Goal: Task Accomplishment & Management: Use online tool/utility

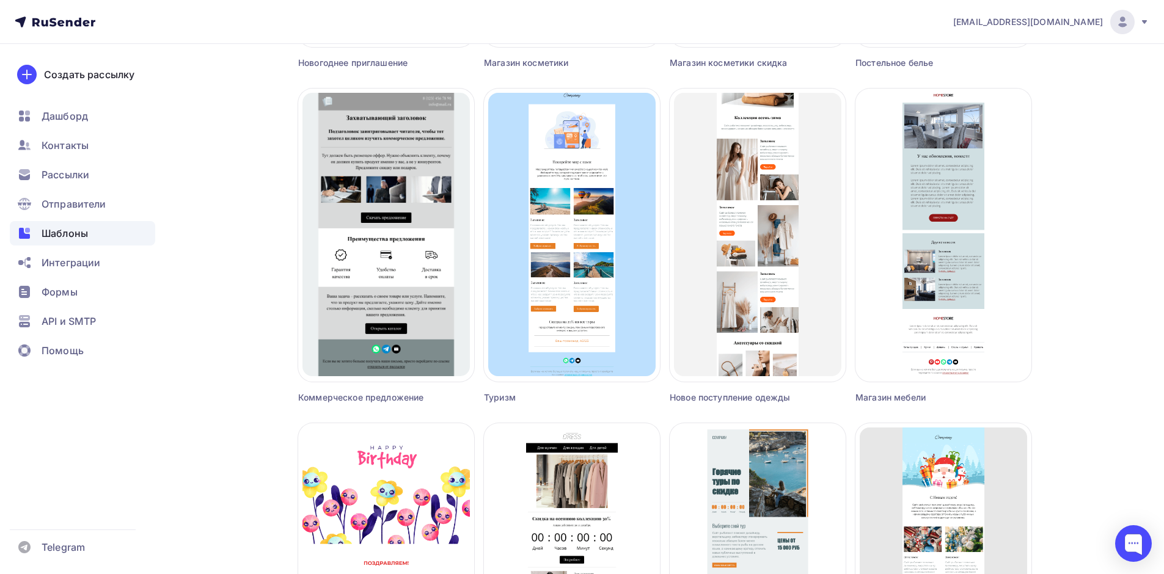
scroll to position [2078, 0]
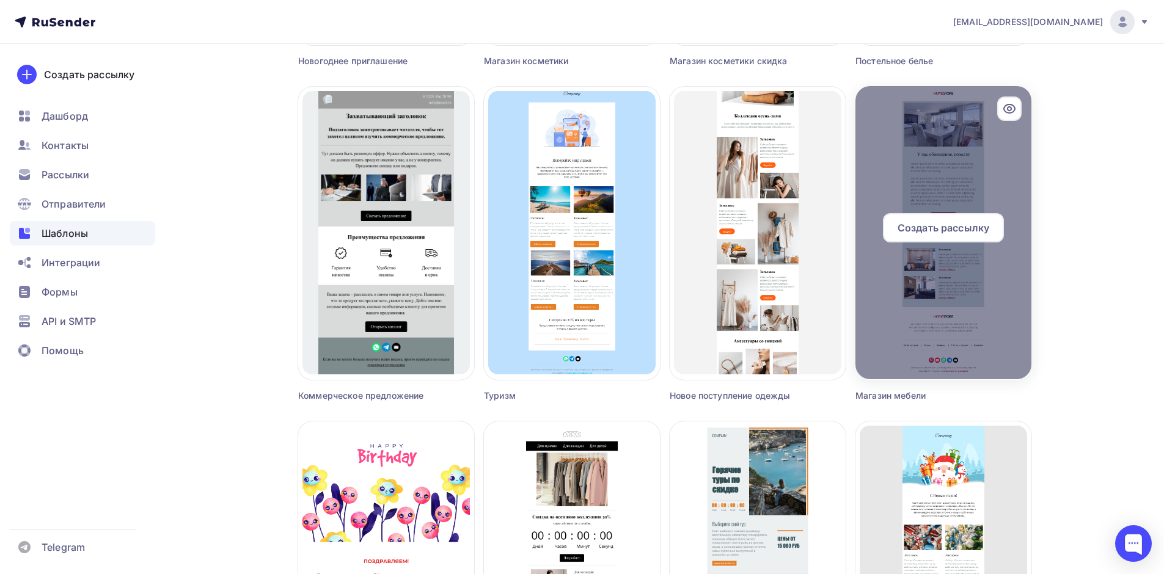
click at [1006, 174] on div at bounding box center [944, 232] width 176 height 293
click at [1011, 111] on icon at bounding box center [1009, 108] width 15 height 15
click at [1012, 110] on icon at bounding box center [1009, 108] width 15 height 15
click at [991, 168] on div at bounding box center [944, 232] width 176 height 293
click at [922, 166] on div at bounding box center [944, 232] width 176 height 293
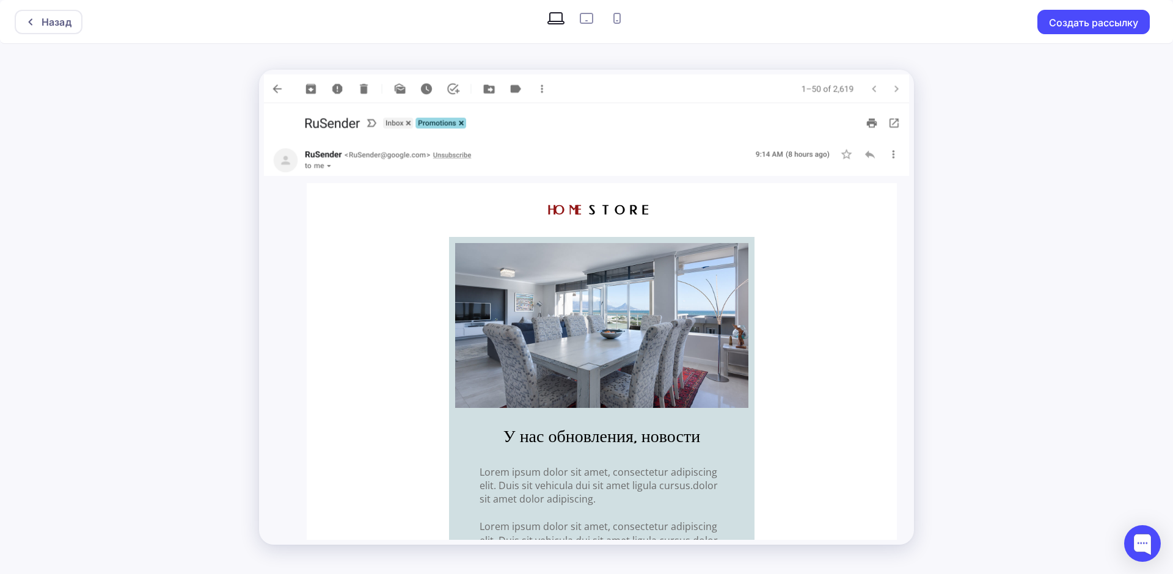
click at [589, 210] on span "HOME" at bounding box center [569, 210] width 42 height 15
click at [42, 26] on div "Назад" at bounding box center [57, 22] width 30 height 15
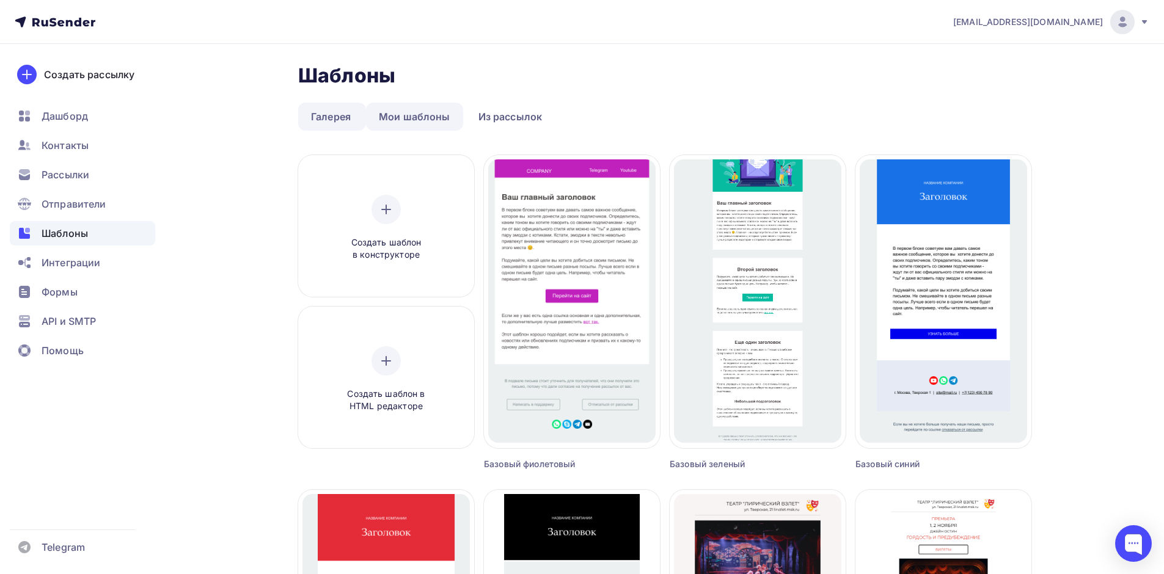
click at [389, 112] on link "Мои шаблоны" at bounding box center [414, 117] width 97 height 28
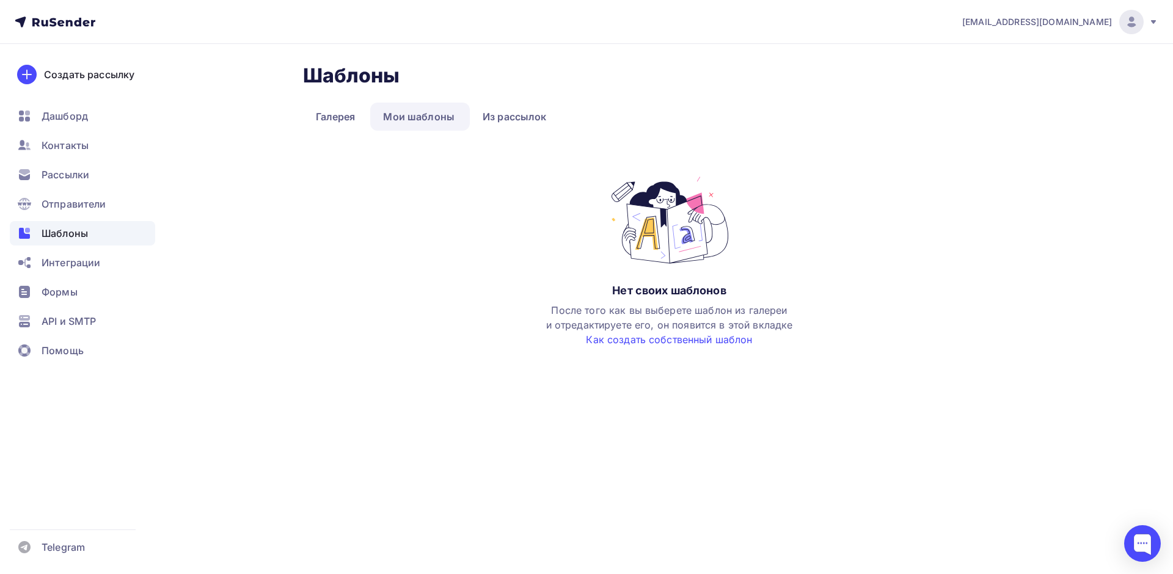
click at [686, 243] on img at bounding box center [669, 221] width 139 height 92
click at [675, 343] on link "Как создать собственный шаблон" at bounding box center [669, 340] width 166 height 12
click at [68, 225] on div "Шаблоны" at bounding box center [82, 233] width 145 height 24
click at [329, 113] on link "Галерея" at bounding box center [335, 117] width 65 height 28
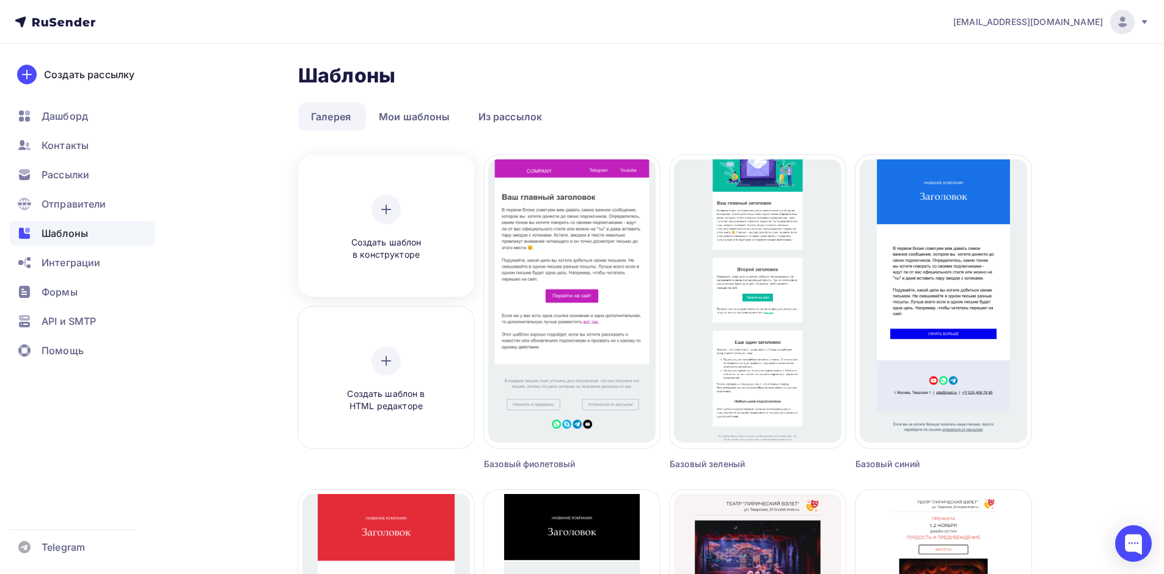
click at [379, 235] on div "Создать шаблон в конструкторе" at bounding box center [386, 228] width 116 height 67
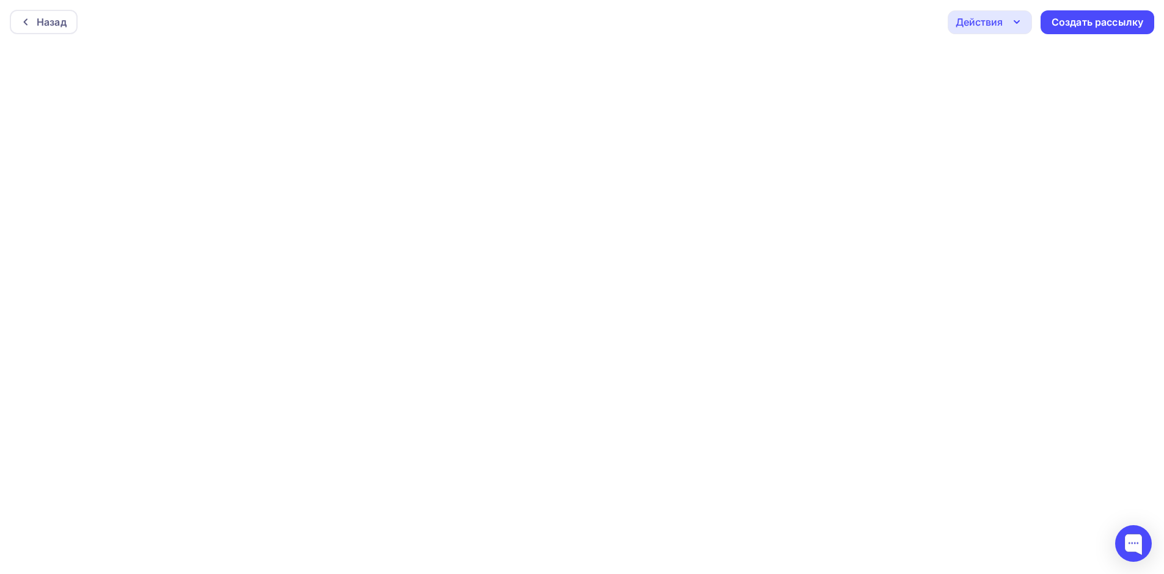
scroll to position [3, 0]
click at [1129, 539] on div at bounding box center [1133, 544] width 37 height 37
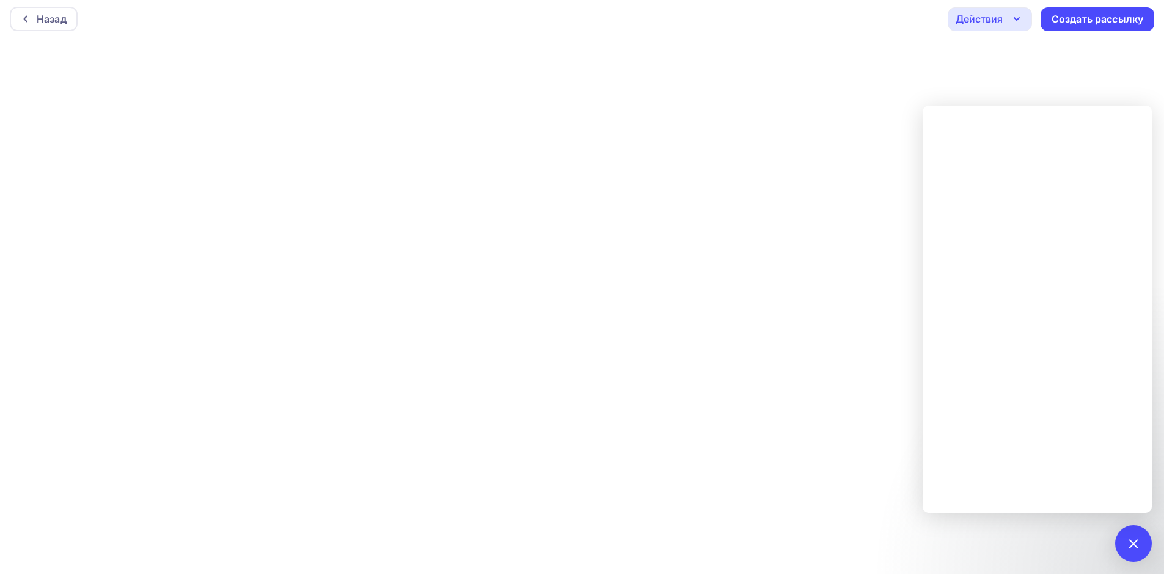
scroll to position [0, 0]
click at [29, 22] on icon at bounding box center [26, 22] width 10 height 10
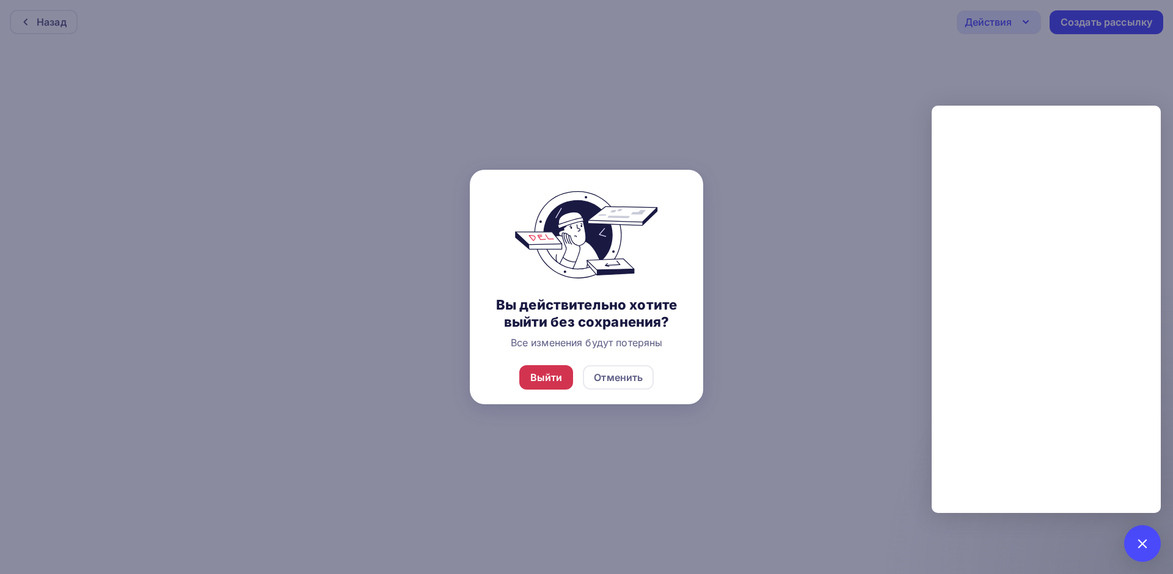
click at [552, 365] on div "Выйти" at bounding box center [546, 377] width 54 height 24
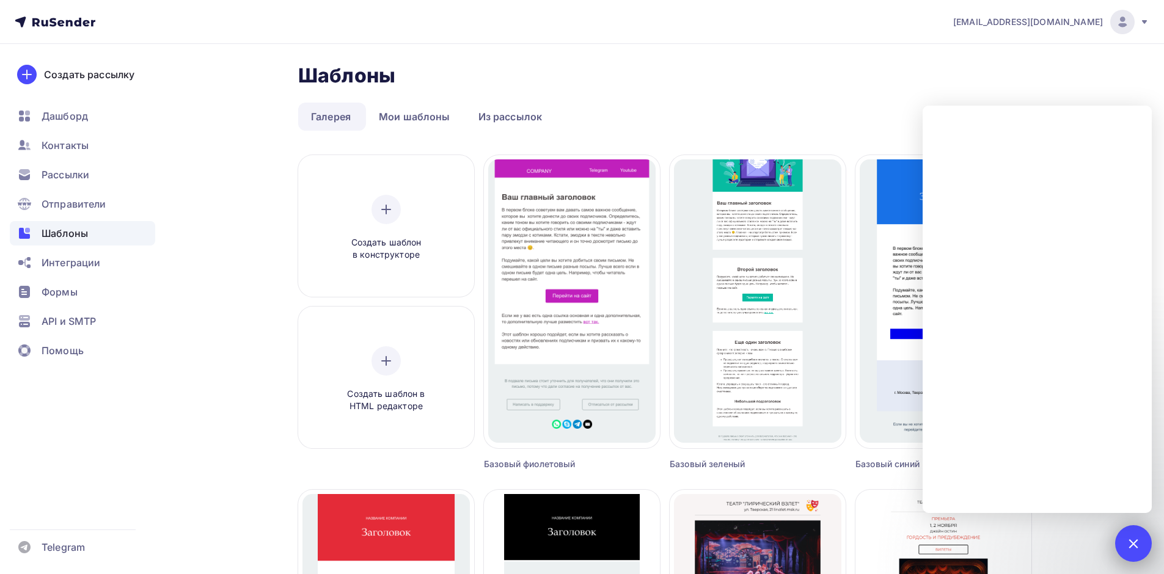
click at [1142, 547] on div "1" at bounding box center [1133, 544] width 37 height 37
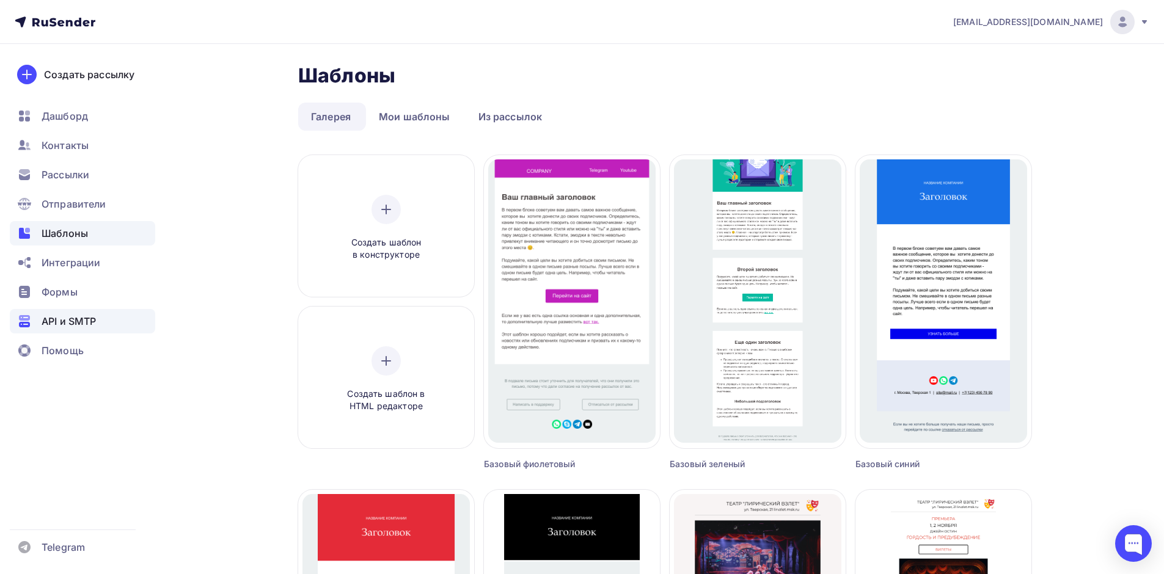
click at [65, 326] on span "API и SMTP" at bounding box center [69, 321] width 54 height 15
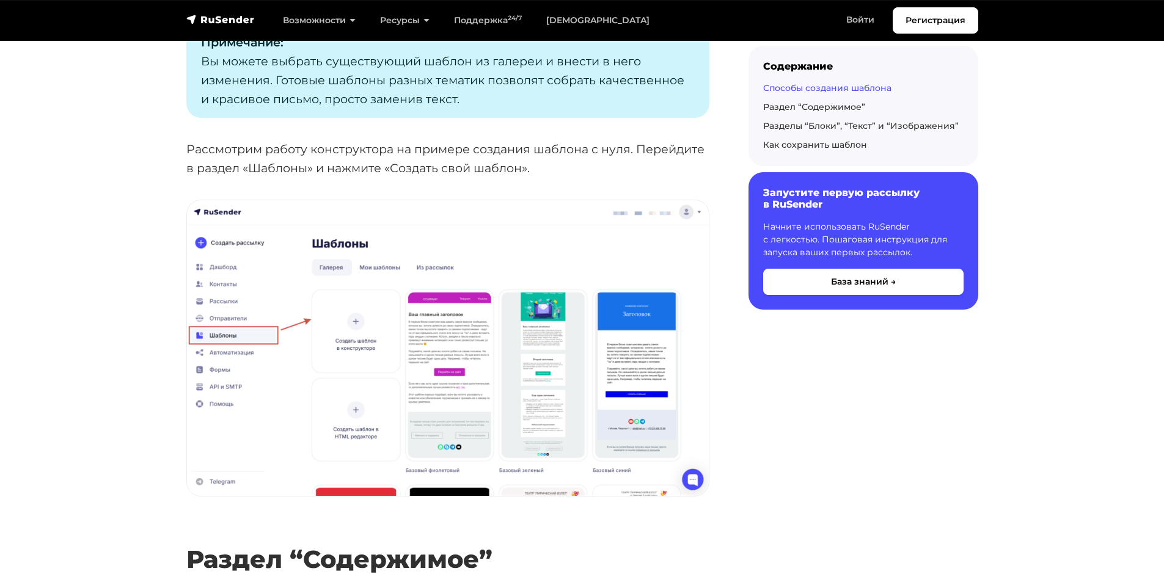
scroll to position [611, 0]
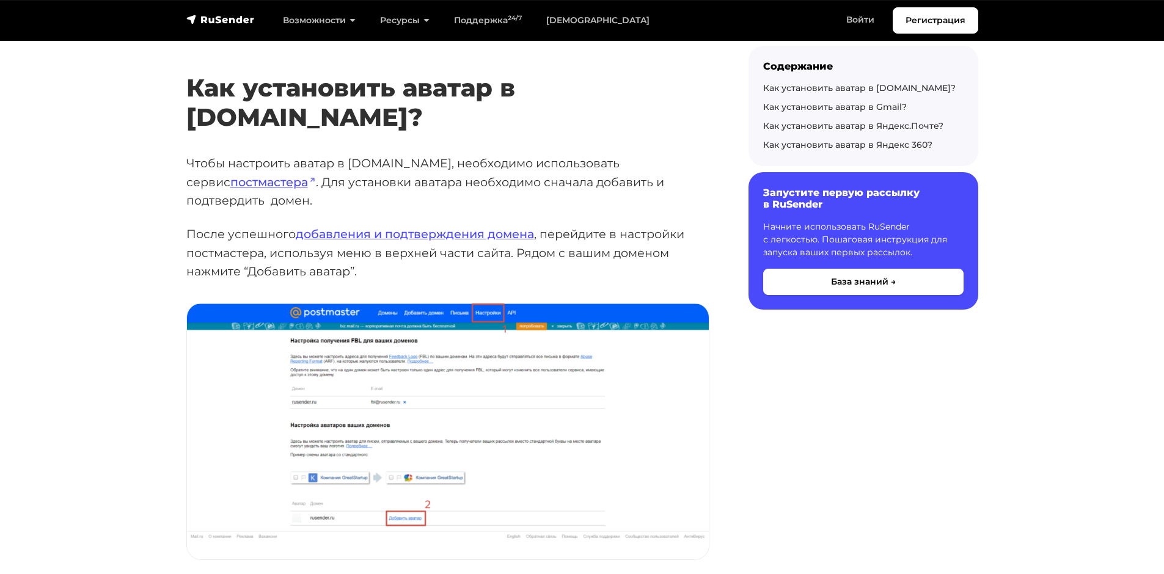
scroll to position [428, 0]
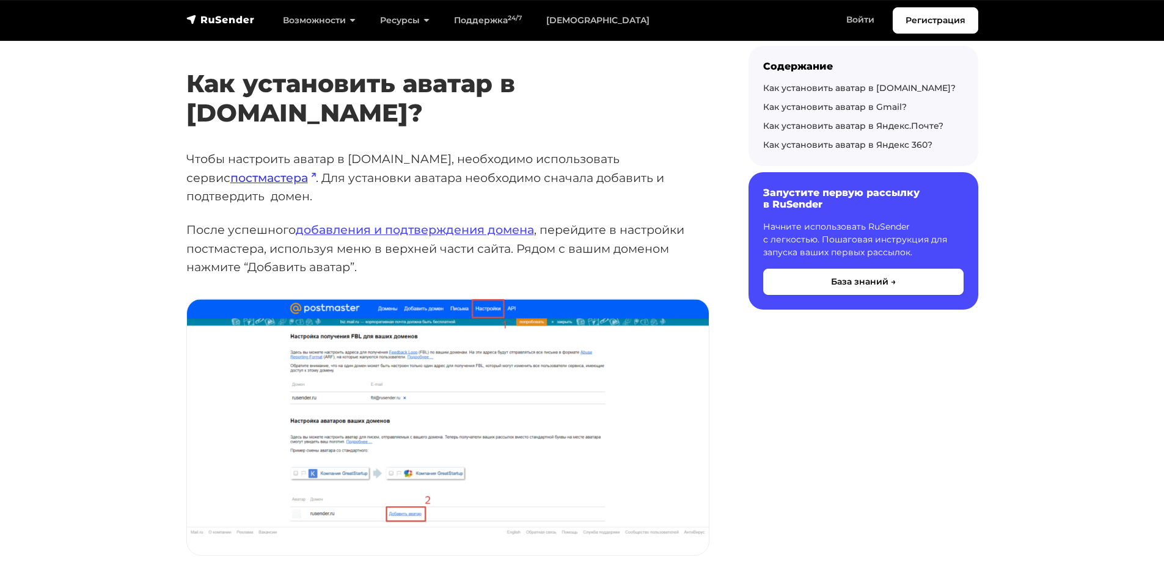
click at [316, 171] on link "постмастера" at bounding box center [273, 178] width 86 height 15
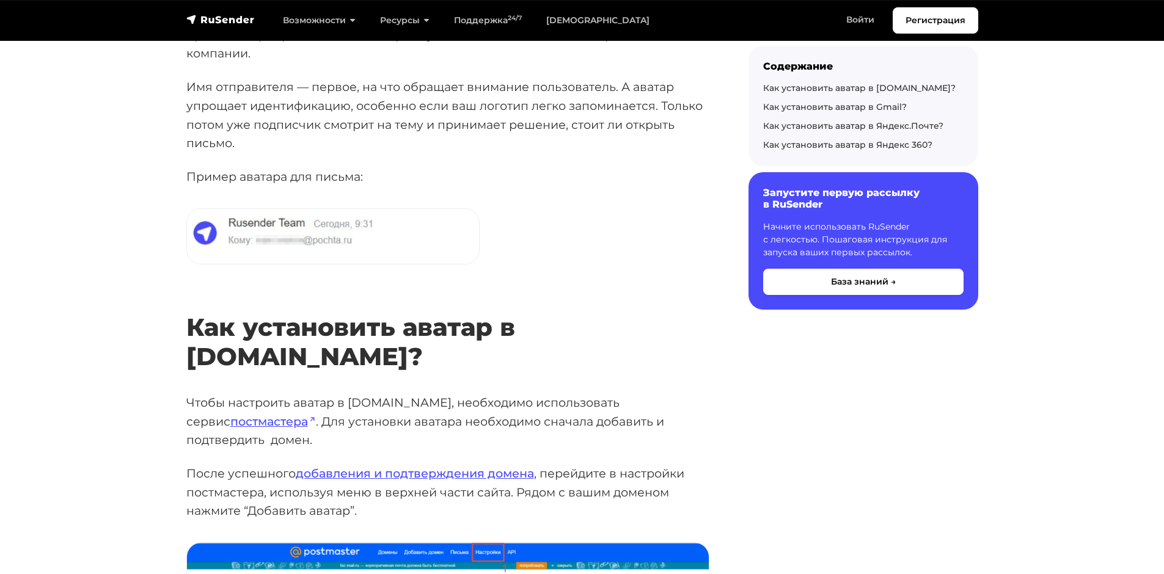
scroll to position [183, 0]
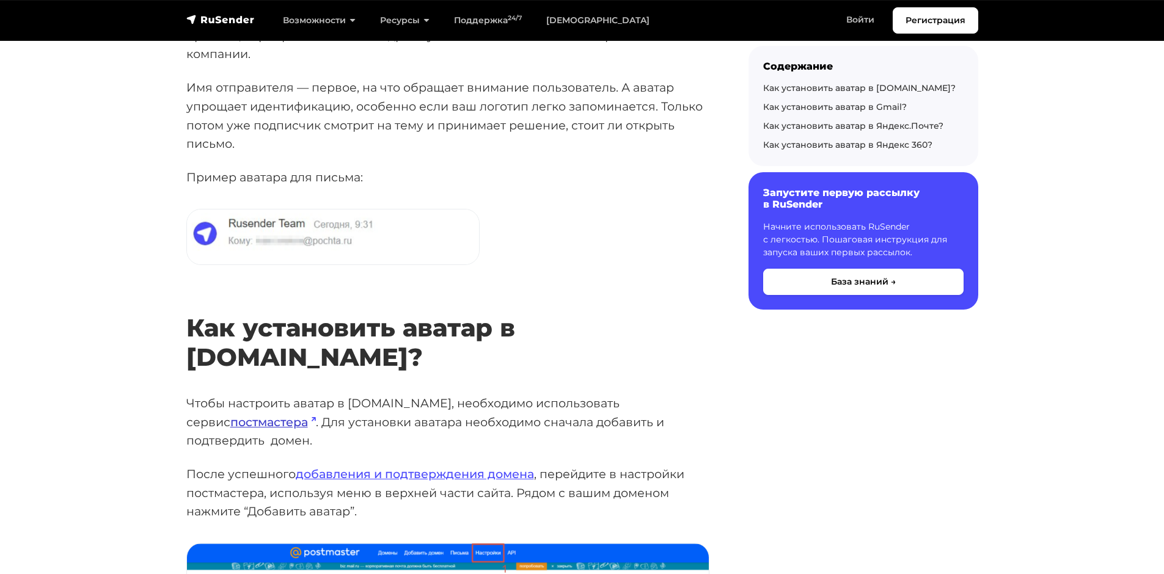
click at [316, 415] on link "постмастера" at bounding box center [273, 422] width 86 height 15
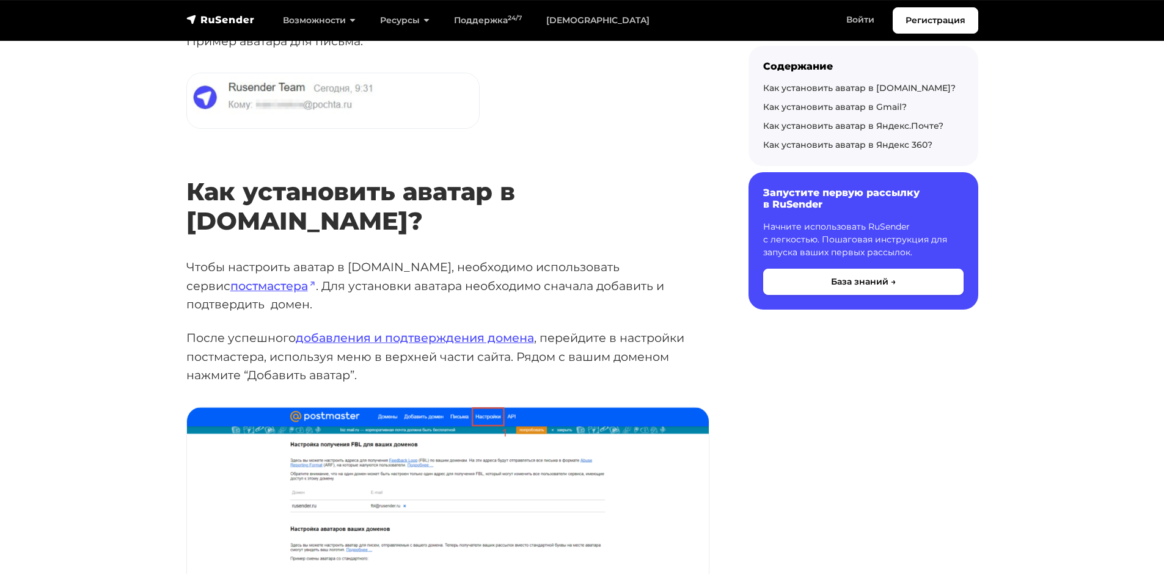
scroll to position [367, 0]
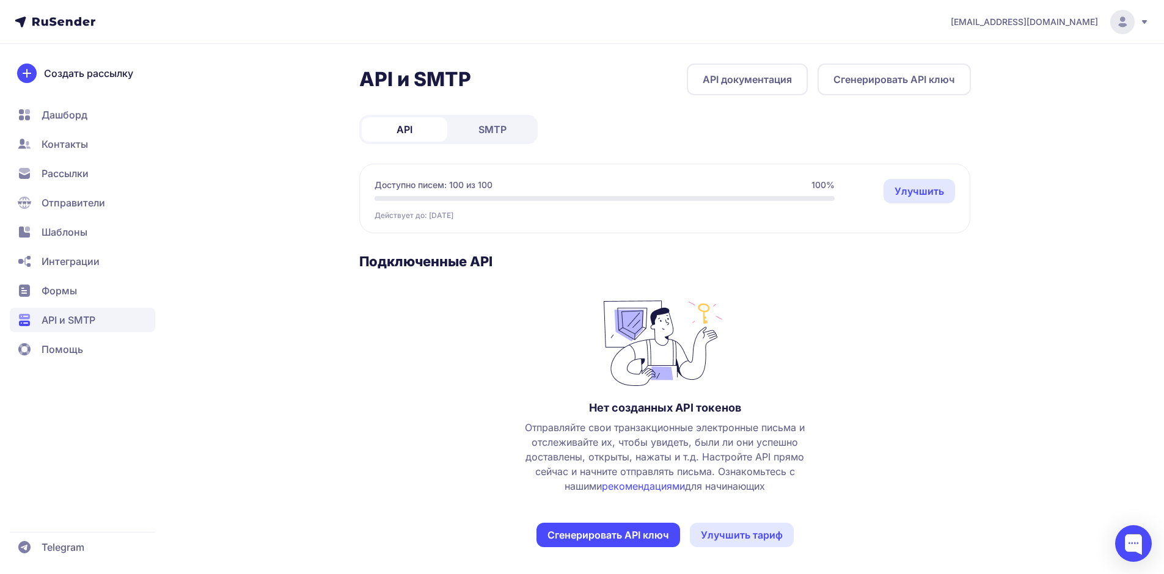
click at [70, 111] on span "Дашборд" at bounding box center [65, 115] width 46 height 15
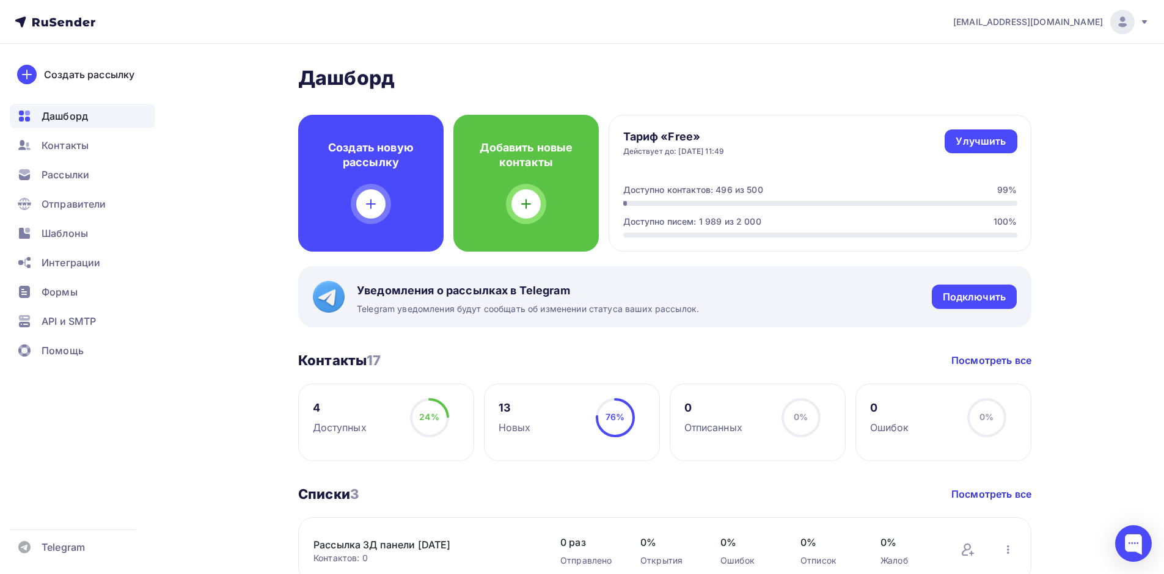
click at [1148, 21] on icon at bounding box center [1145, 22] width 10 height 10
click at [993, 53] on span "Аккаунт" at bounding box center [986, 53] width 40 height 15
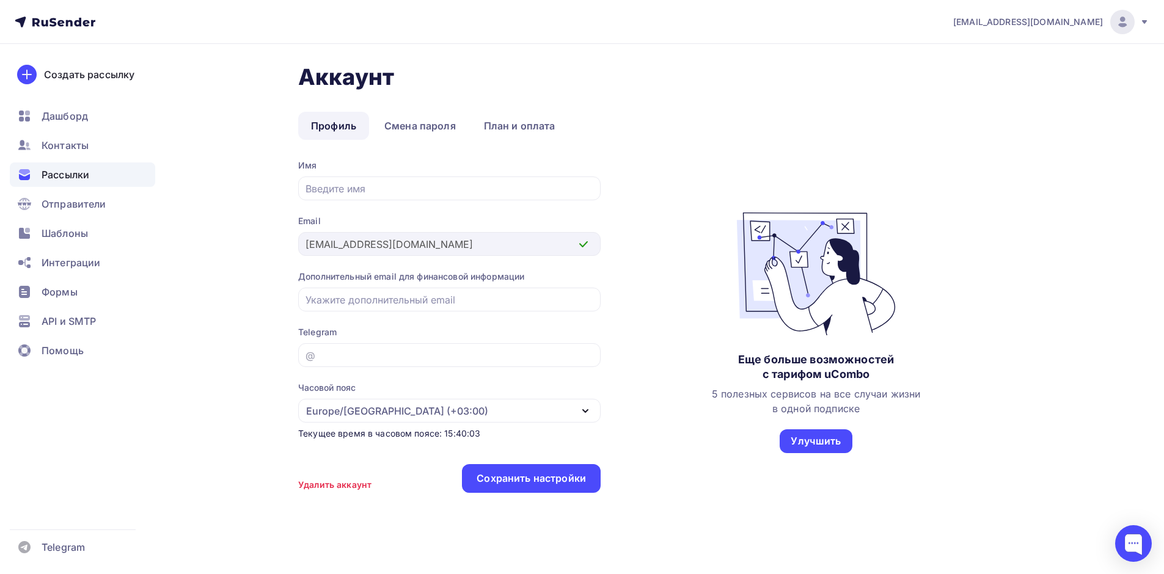
click at [51, 170] on span "Рассылки" at bounding box center [66, 174] width 48 height 15
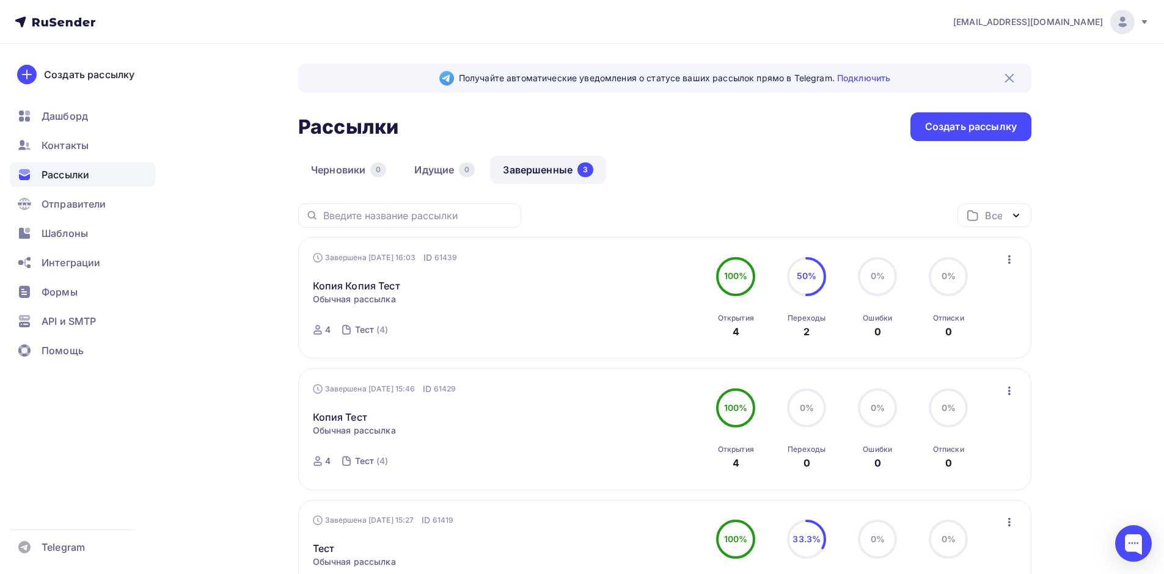
click at [1009, 81] on img at bounding box center [1009, 78] width 15 height 15
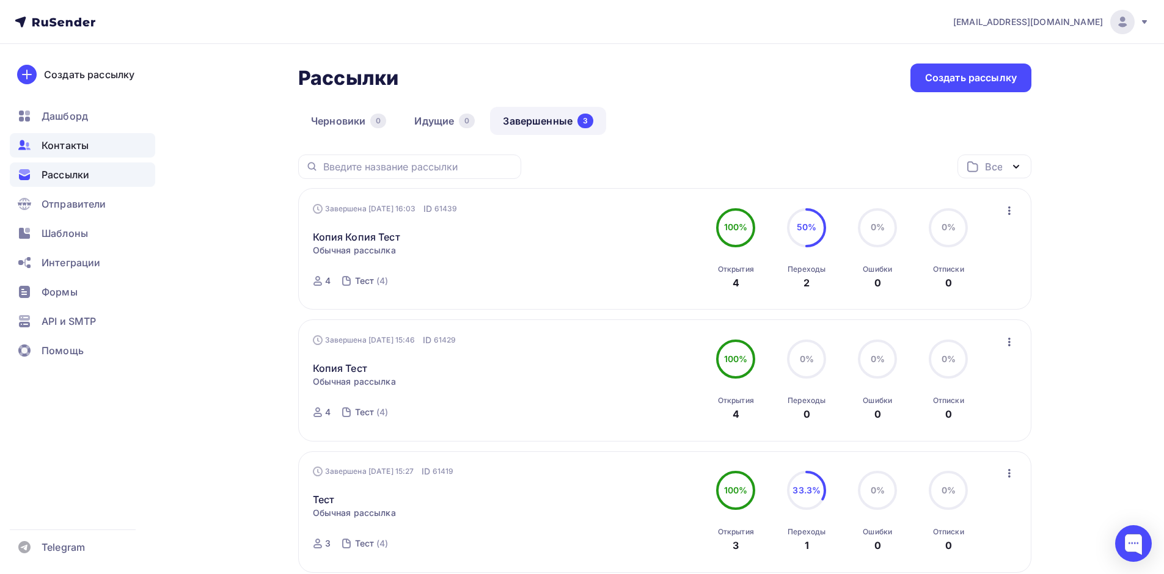
click at [75, 144] on span "Контакты" at bounding box center [65, 145] width 47 height 15
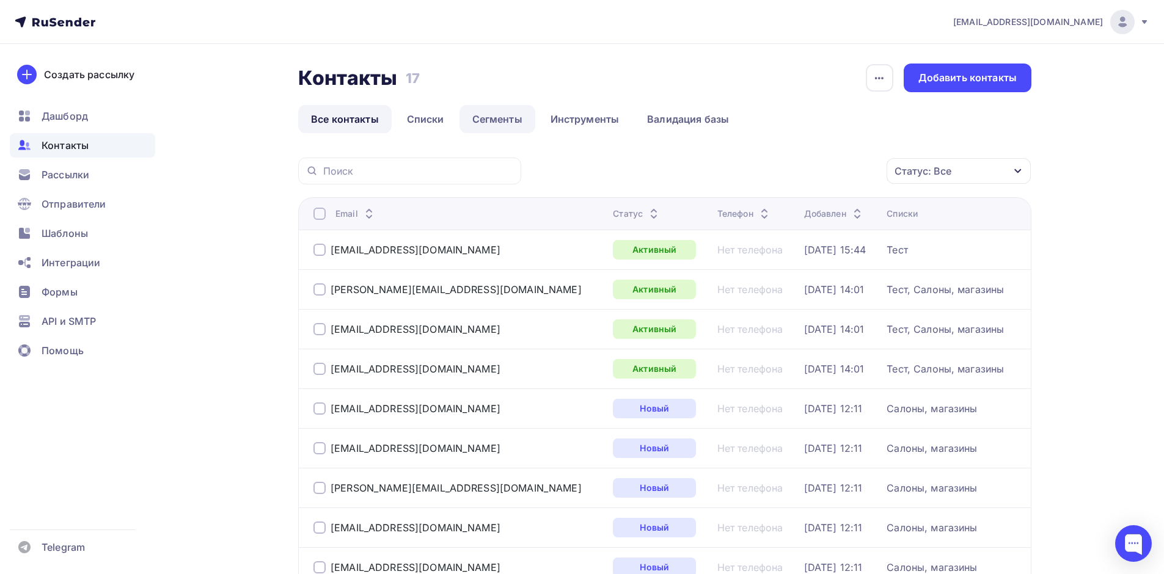
click at [498, 117] on link "Сегменты" at bounding box center [498, 119] width 76 height 28
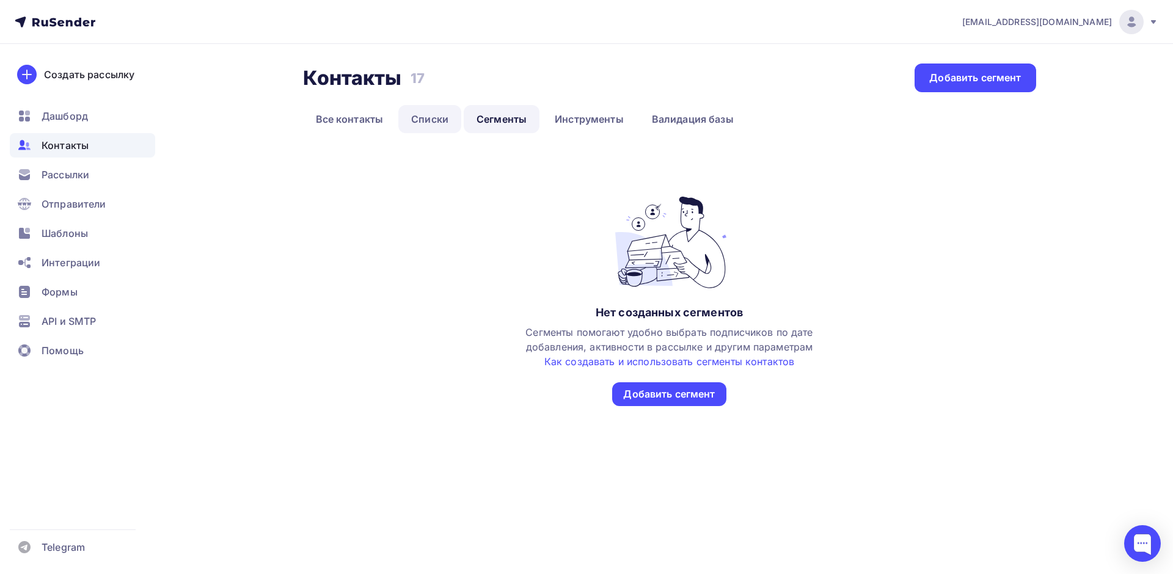
click at [425, 114] on link "Списки" at bounding box center [429, 119] width 63 height 28
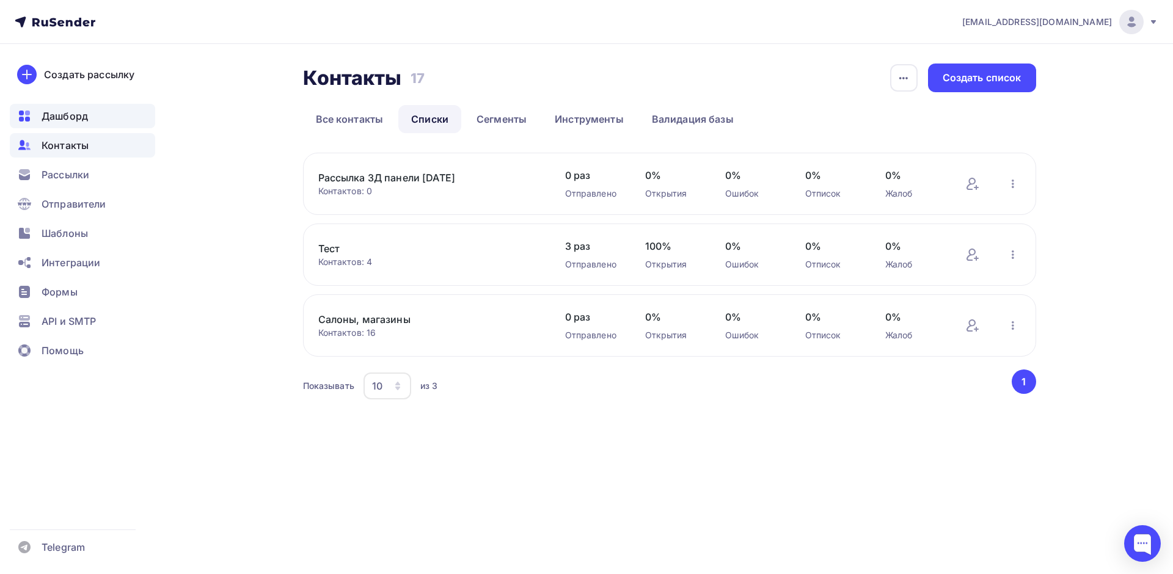
click at [84, 115] on span "Дашборд" at bounding box center [65, 116] width 46 height 15
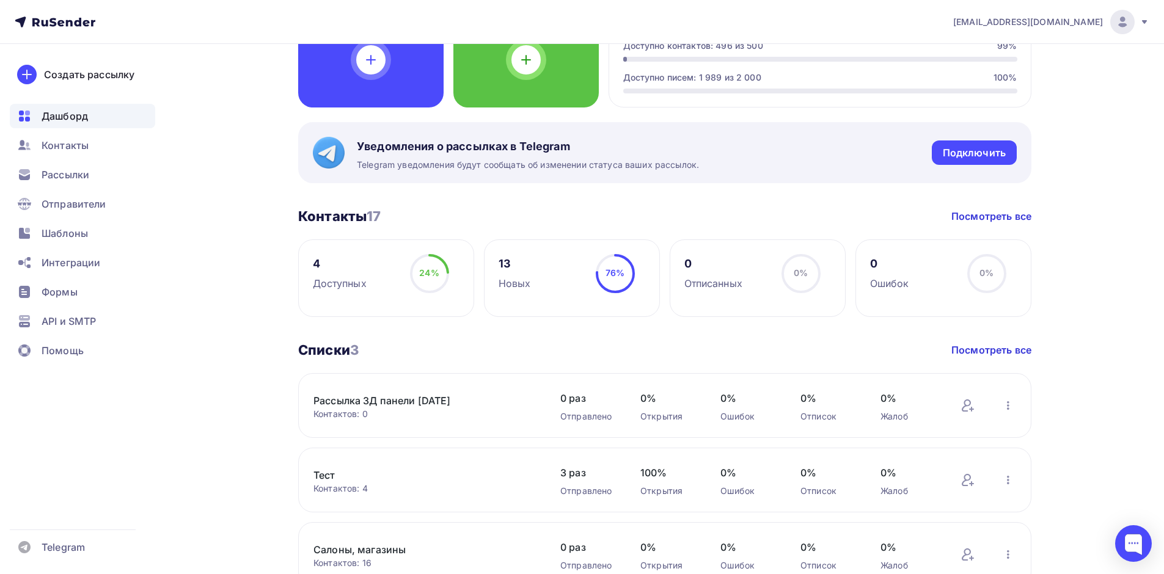
scroll to position [61, 0]
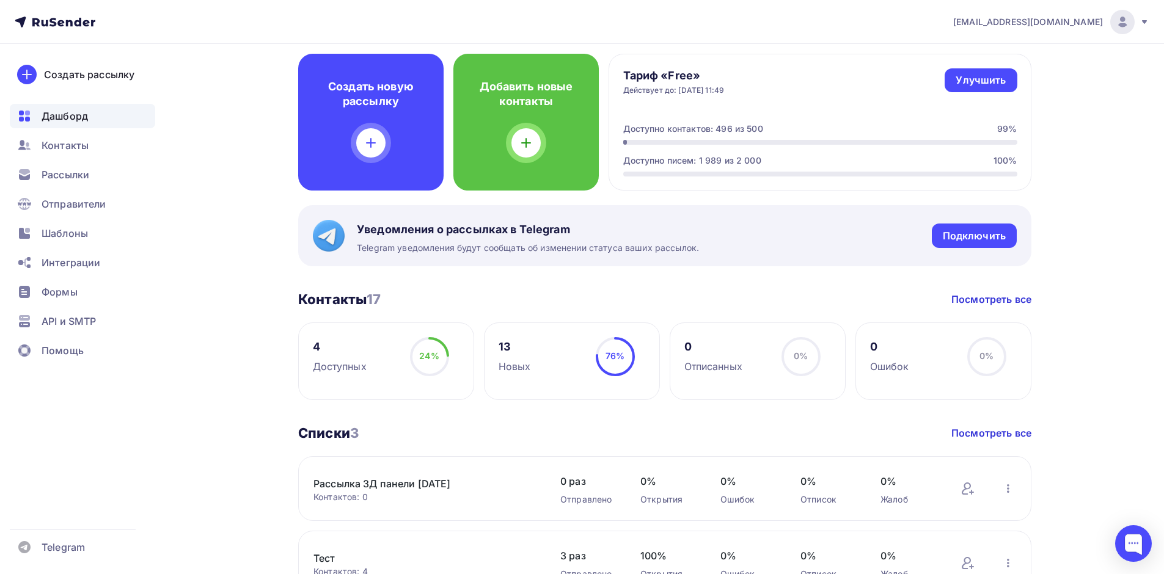
click at [1145, 18] on icon at bounding box center [1145, 22] width 10 height 10
click at [254, 122] on div "Дашборд Дашборд Пару шагов, чтобы начать работу! Закрыть Выполните эти шаги, чт…" at bounding box center [582, 580] width 1002 height 1195
click at [74, 207] on span "Отправители" at bounding box center [74, 204] width 65 height 15
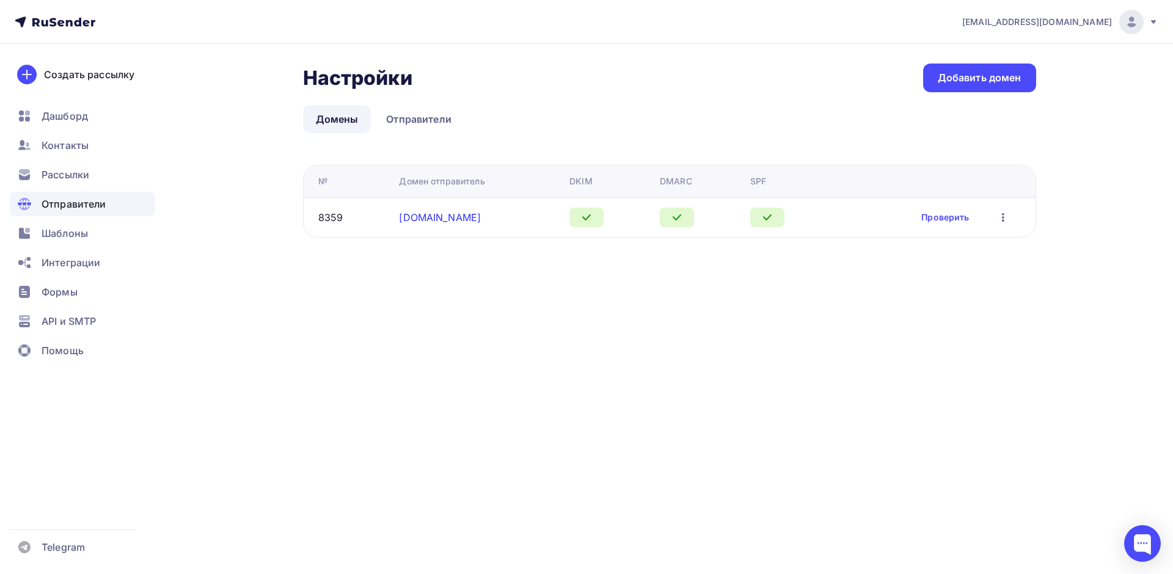
click at [406, 223] on link "djemdecor.ru" at bounding box center [440, 217] width 82 height 12
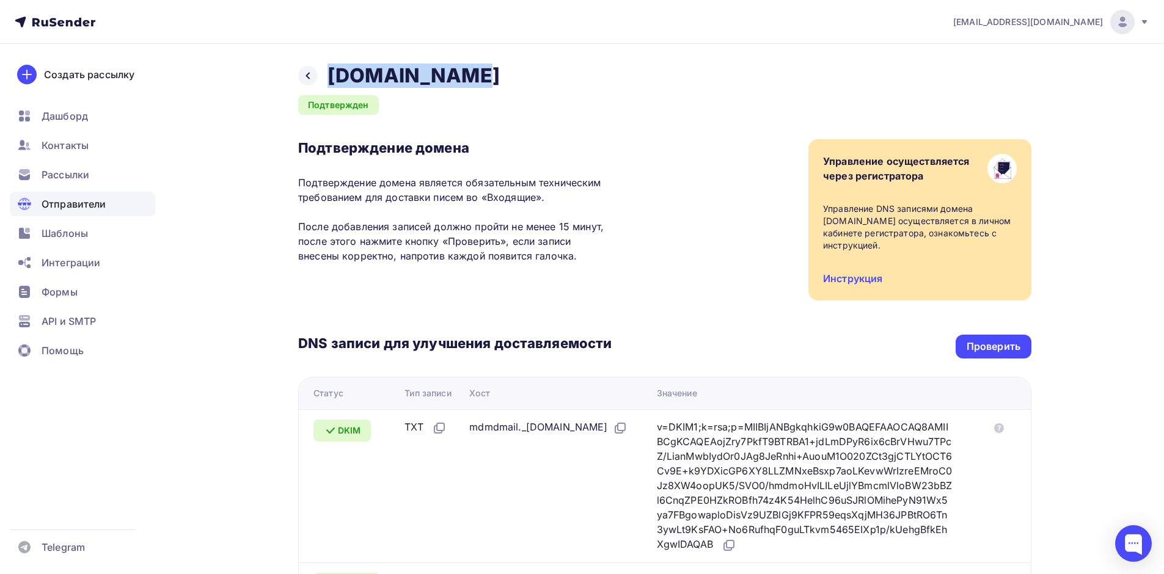
drag, startPoint x: 463, startPoint y: 75, endPoint x: 332, endPoint y: 75, distance: 130.8
click at [332, 75] on div "Назад djemdecor.ru Подтвержден Подтверждение домена Подтверждение домена являет…" at bounding box center [664, 443] width 733 height 759
copy h2 "djemdecor.ru"
click at [67, 119] on span "Дашборд" at bounding box center [65, 116] width 46 height 15
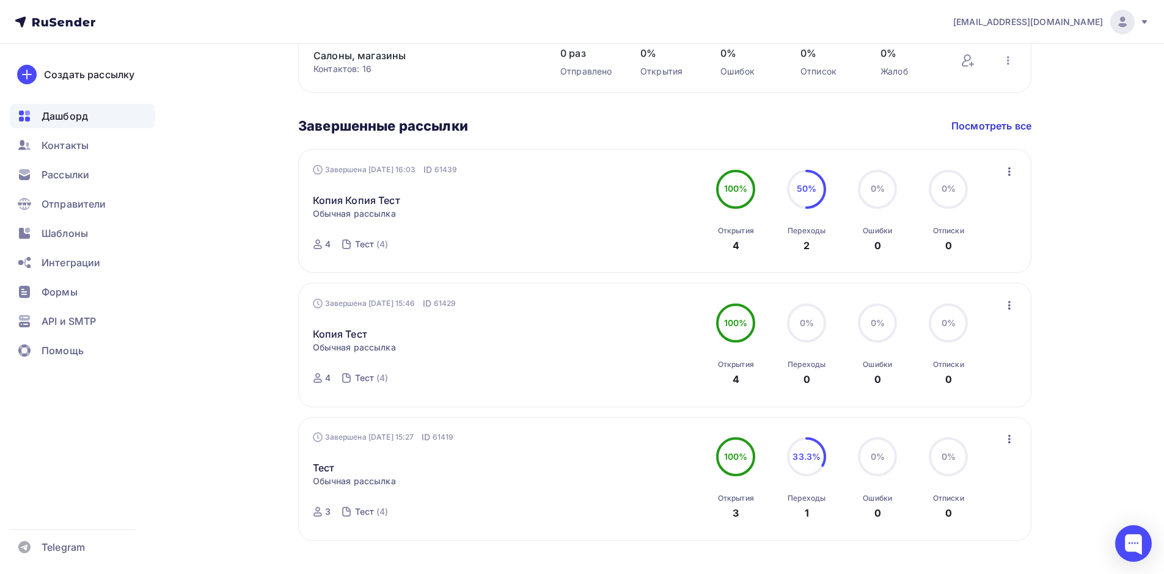
scroll to position [664, 0]
